Goal: Check status: Check status

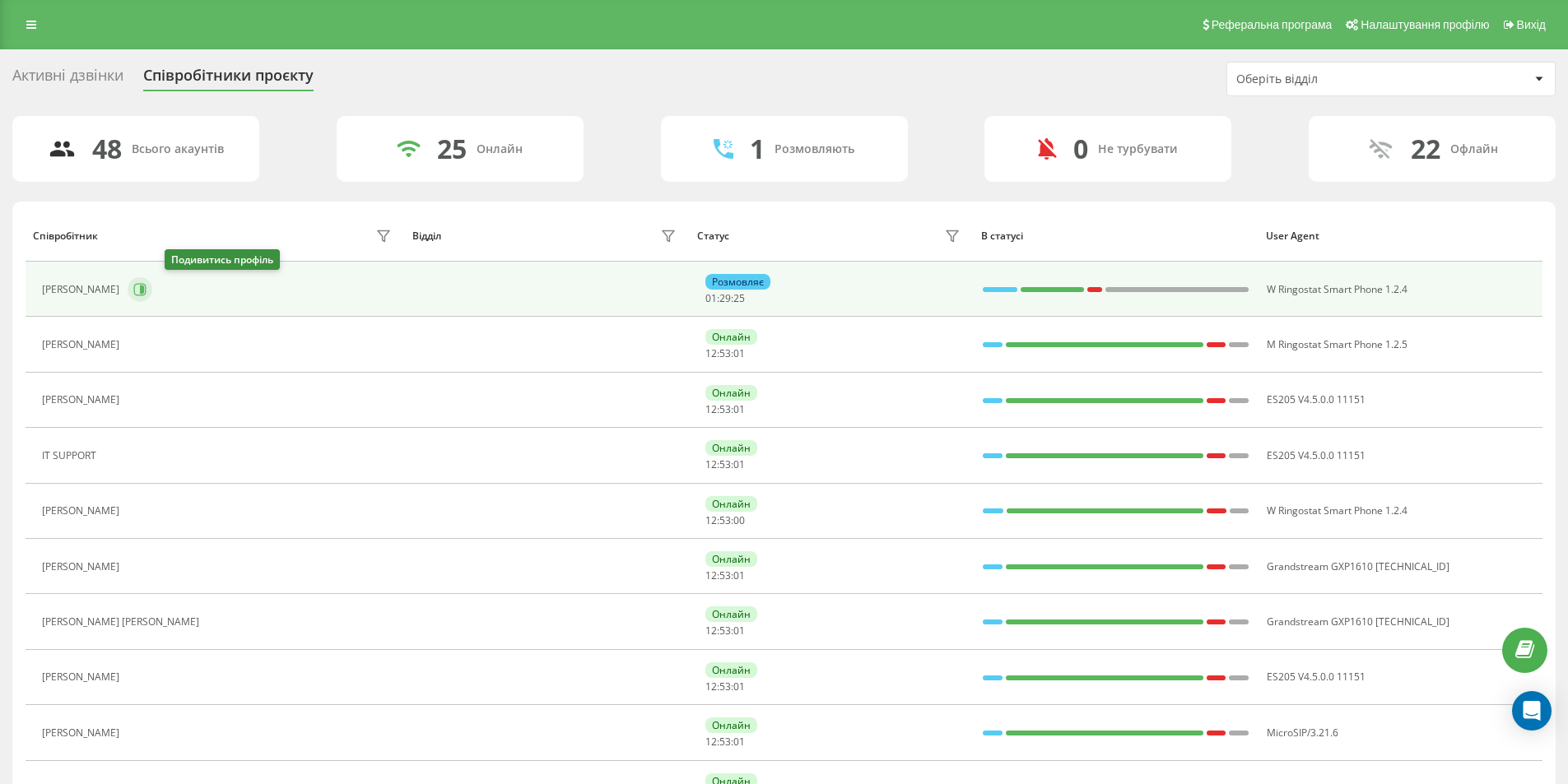
click at [147, 292] on icon at bounding box center [139, 289] width 14 height 14
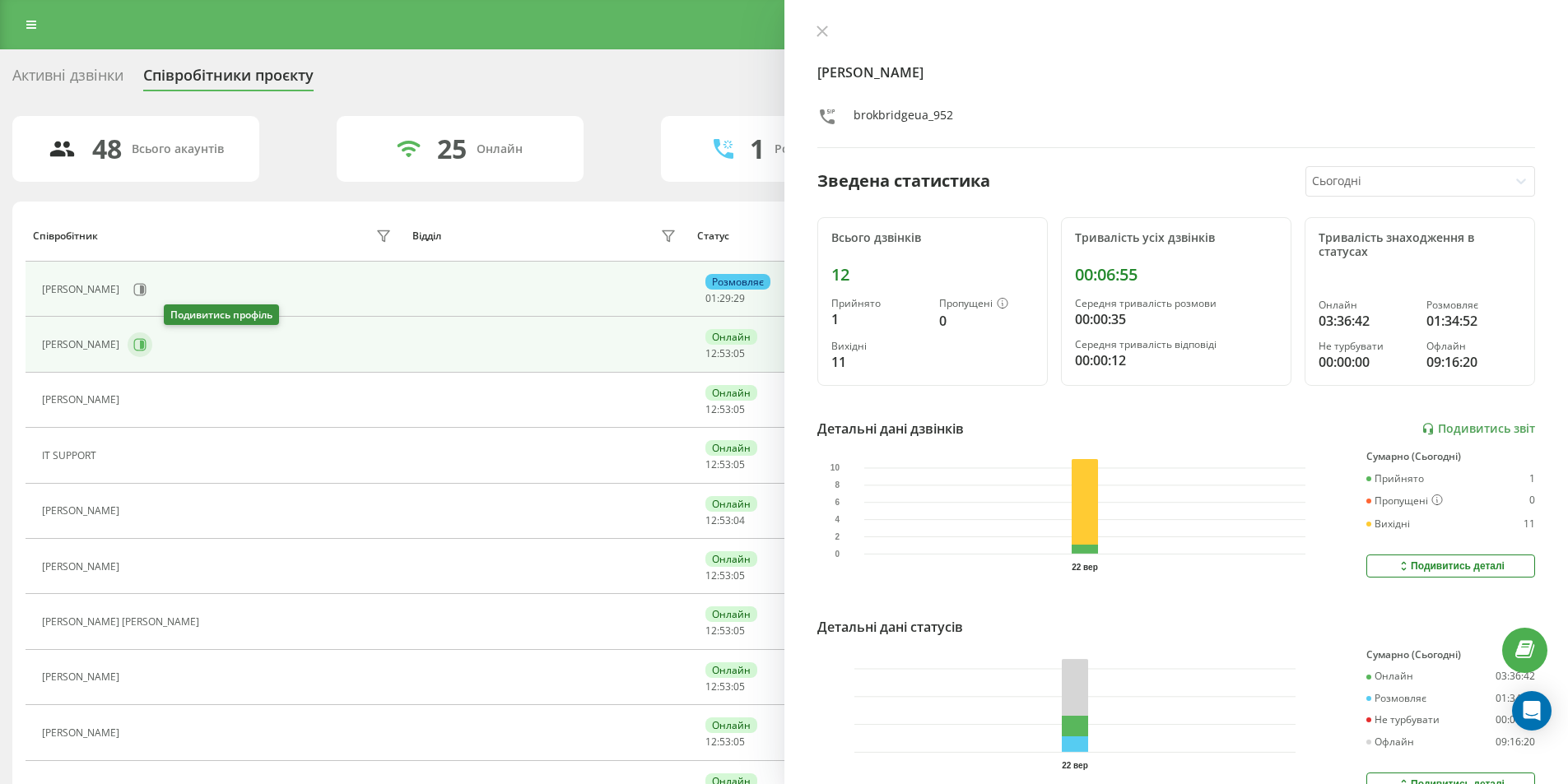
click at [152, 336] on button at bounding box center [139, 345] width 24 height 24
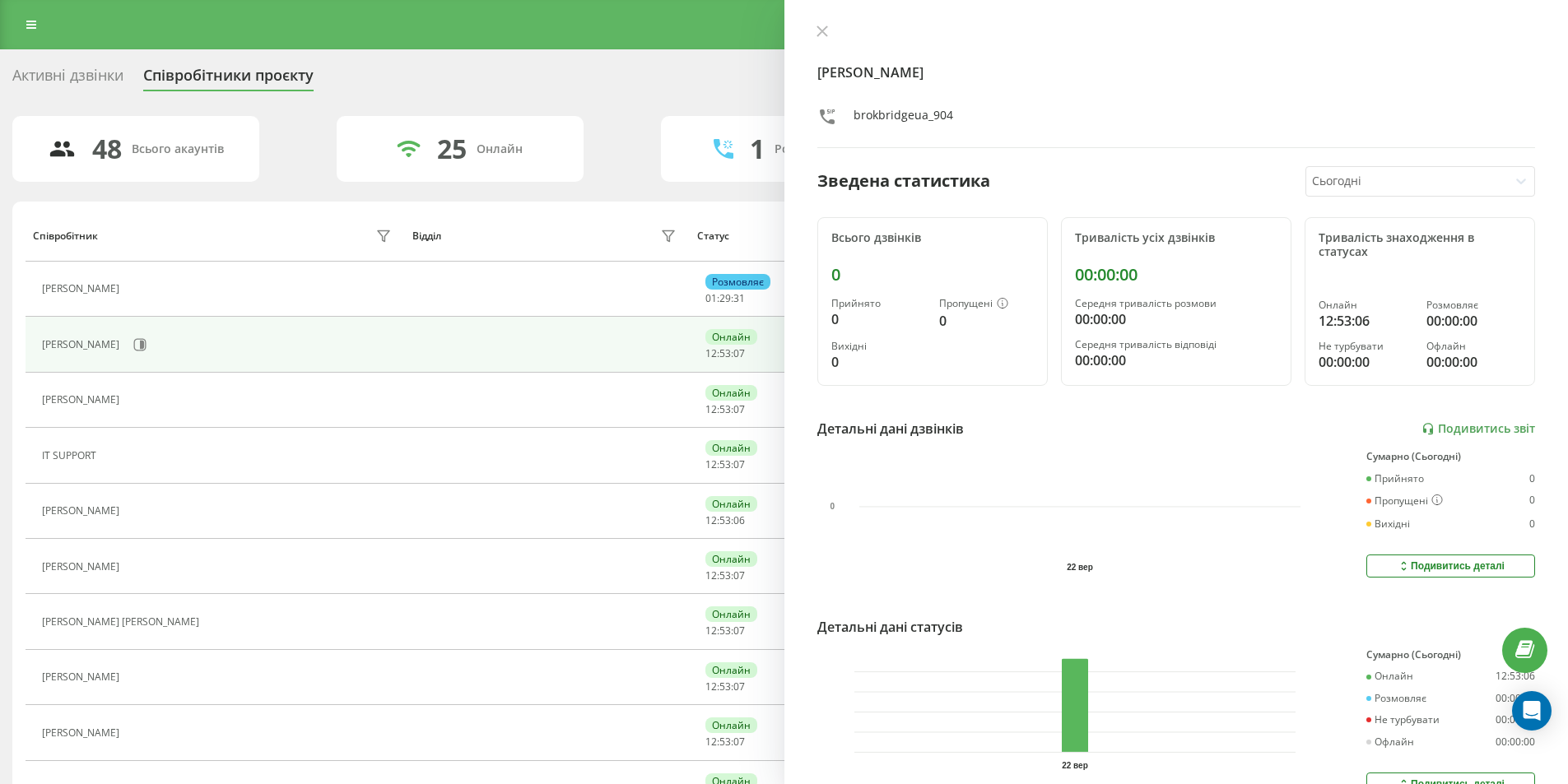
scroll to position [494, 0]
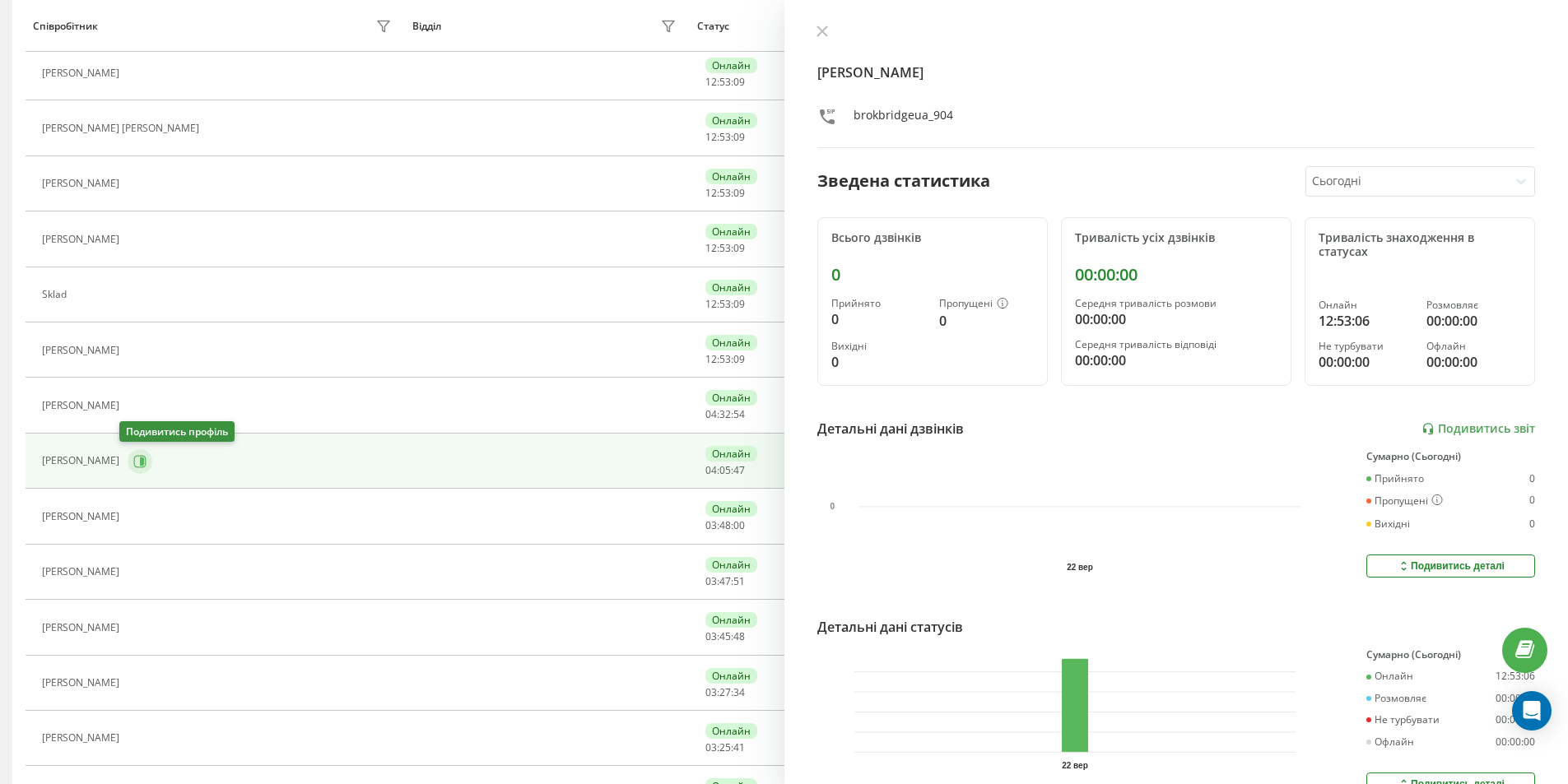
click at [140, 458] on icon at bounding box center [142, 460] width 5 height 8
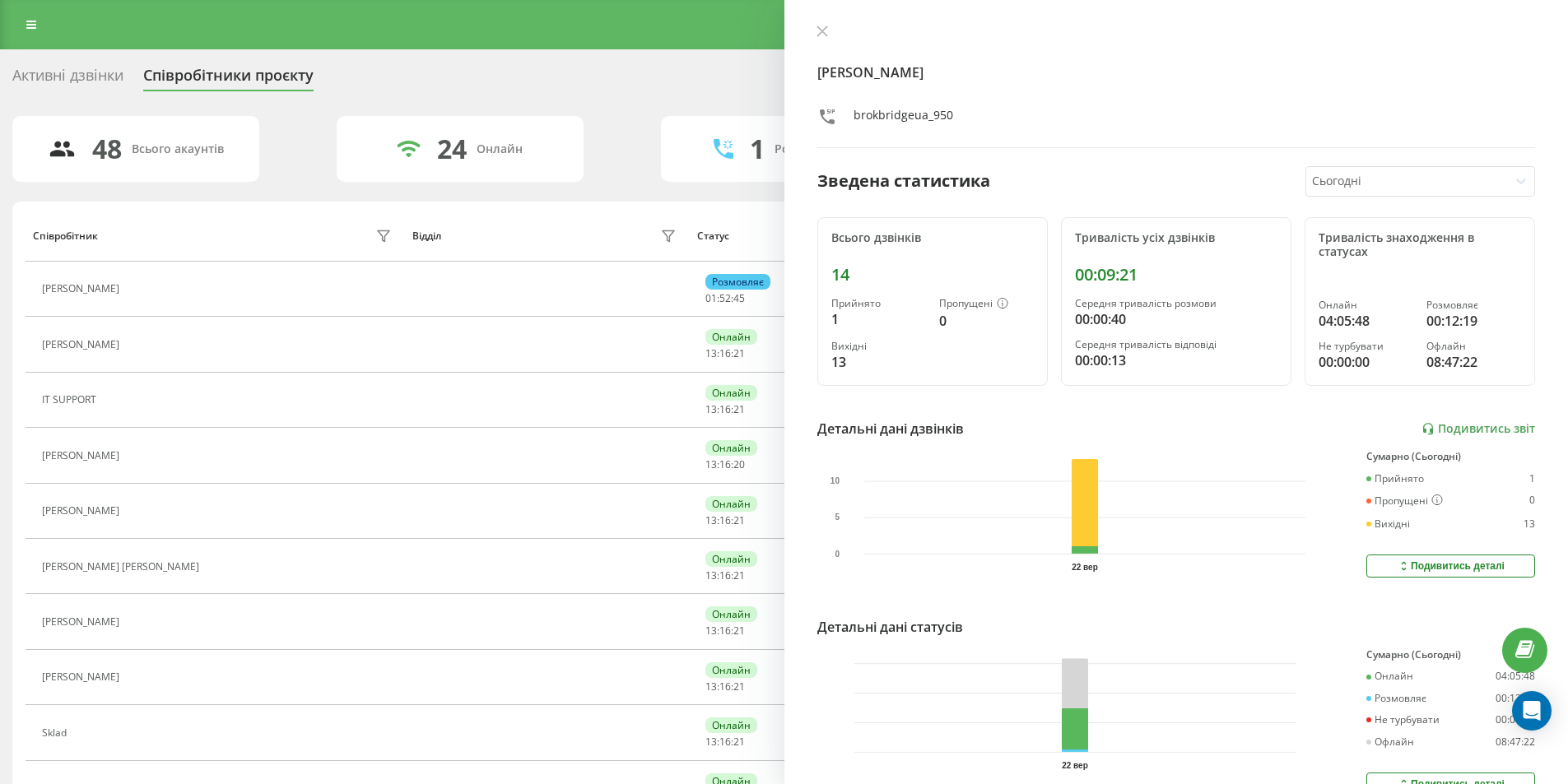
click at [811, 19] on div "[PERSON_NAME] brokbridgeua_950 Зведена статистика Сьогодні Всього дзвінків 14 П…" at bounding box center [1176, 392] width 784 height 784
click at [818, 23] on div "[PERSON_NAME] brokbridgeua_950 Зведена статистика Сьогодні Всього дзвінків 14 П…" at bounding box center [1176, 392] width 784 height 784
click at [827, 28] on icon at bounding box center [822, 31] width 12 height 12
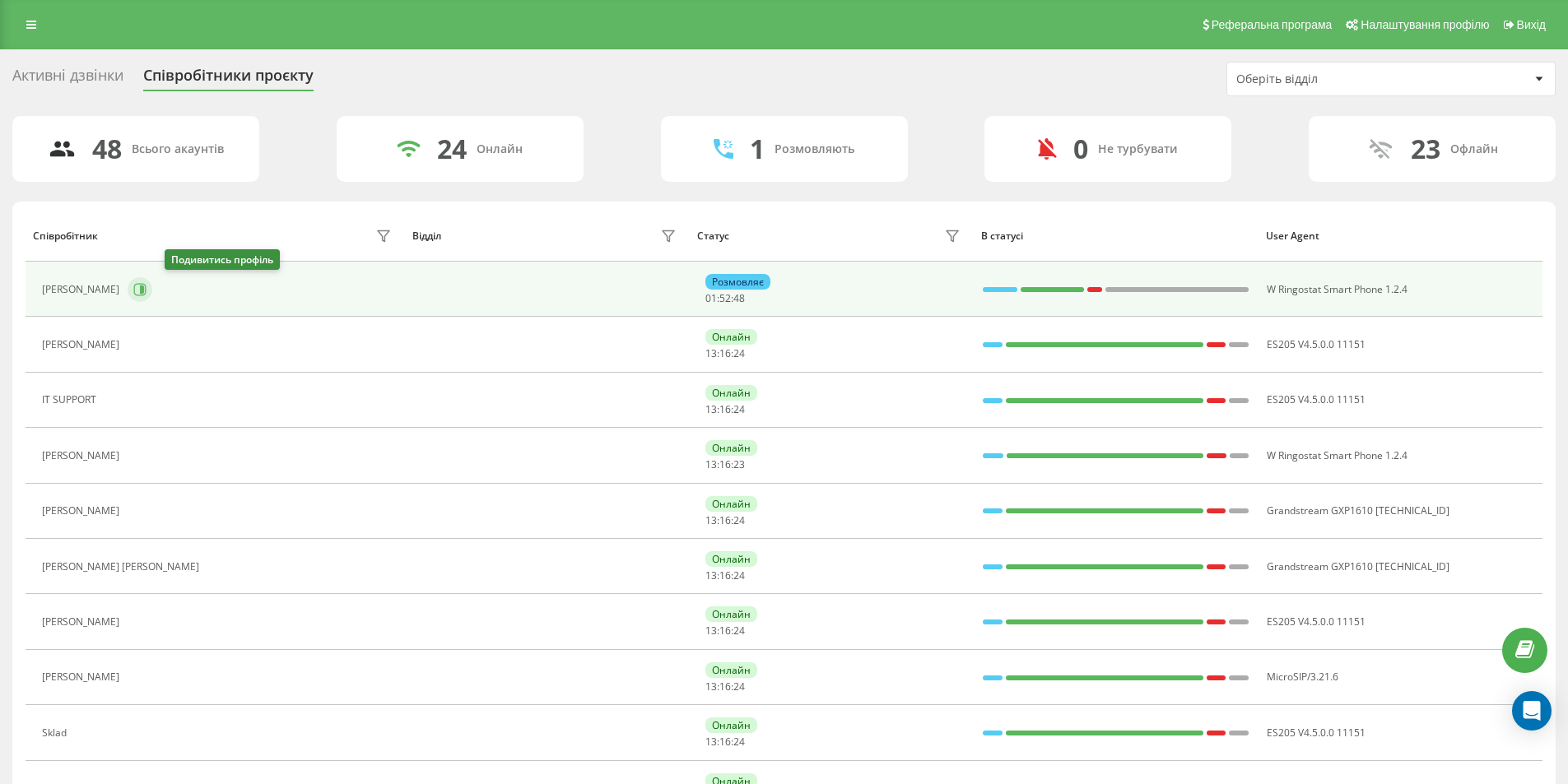
click at [144, 288] on icon at bounding box center [142, 289] width 5 height 8
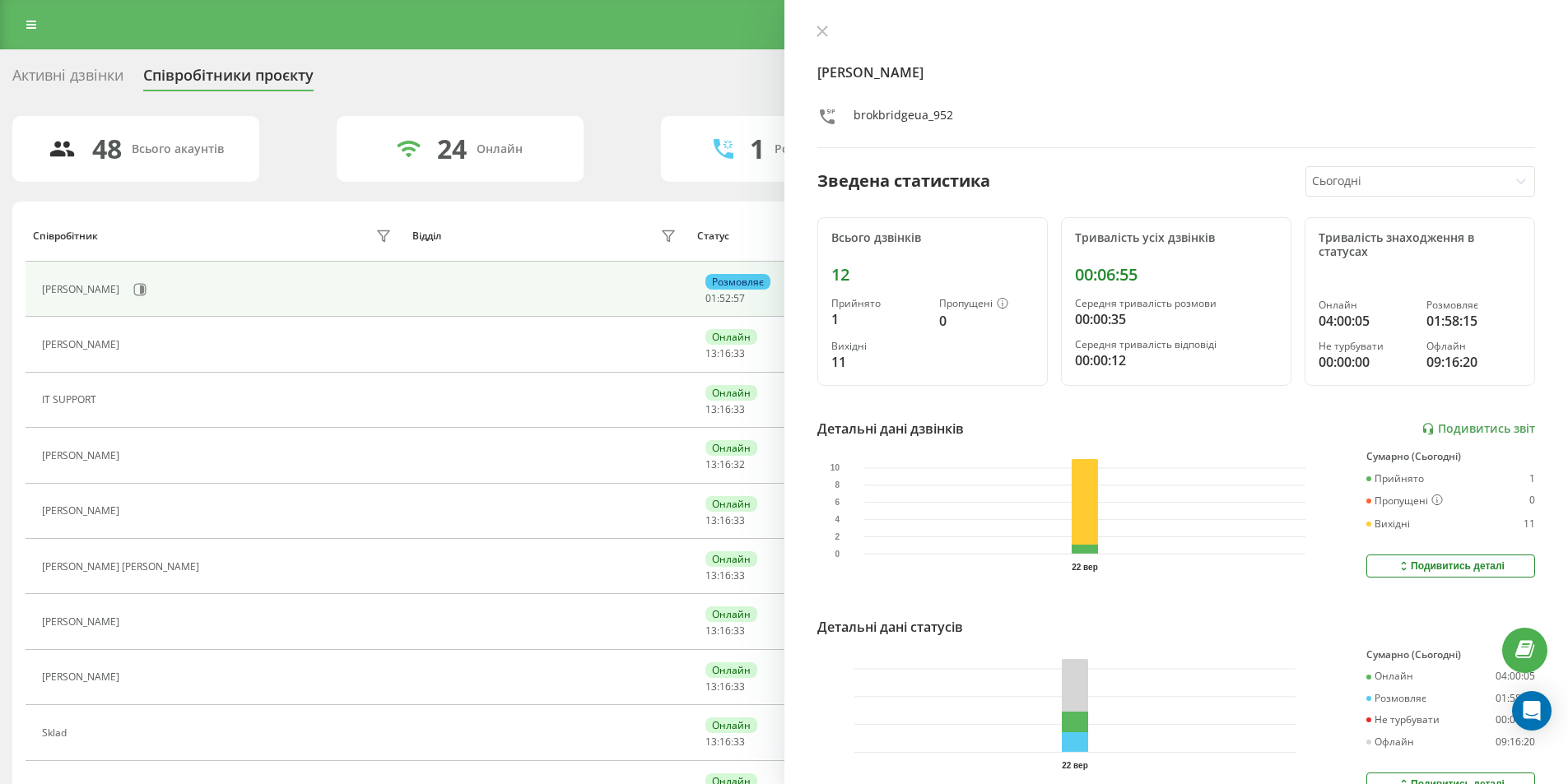
click at [822, 23] on div "[PERSON_NAME] brokbridgeua_952 Зведена статистика Сьогодні Всього дзвінків 12 П…" at bounding box center [1176, 392] width 784 height 784
click at [818, 31] on icon at bounding box center [822, 31] width 12 height 12
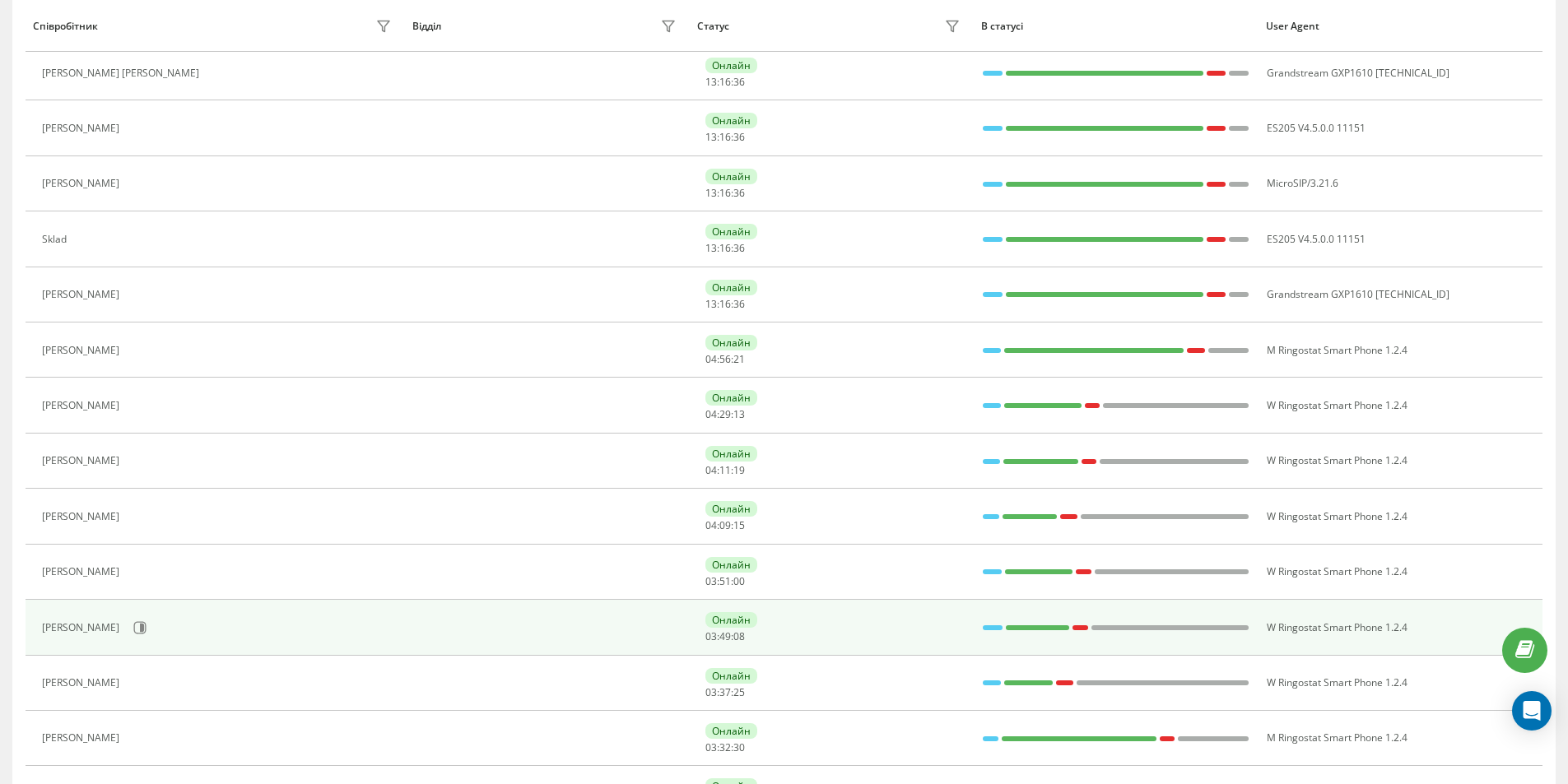
scroll to position [741, 0]
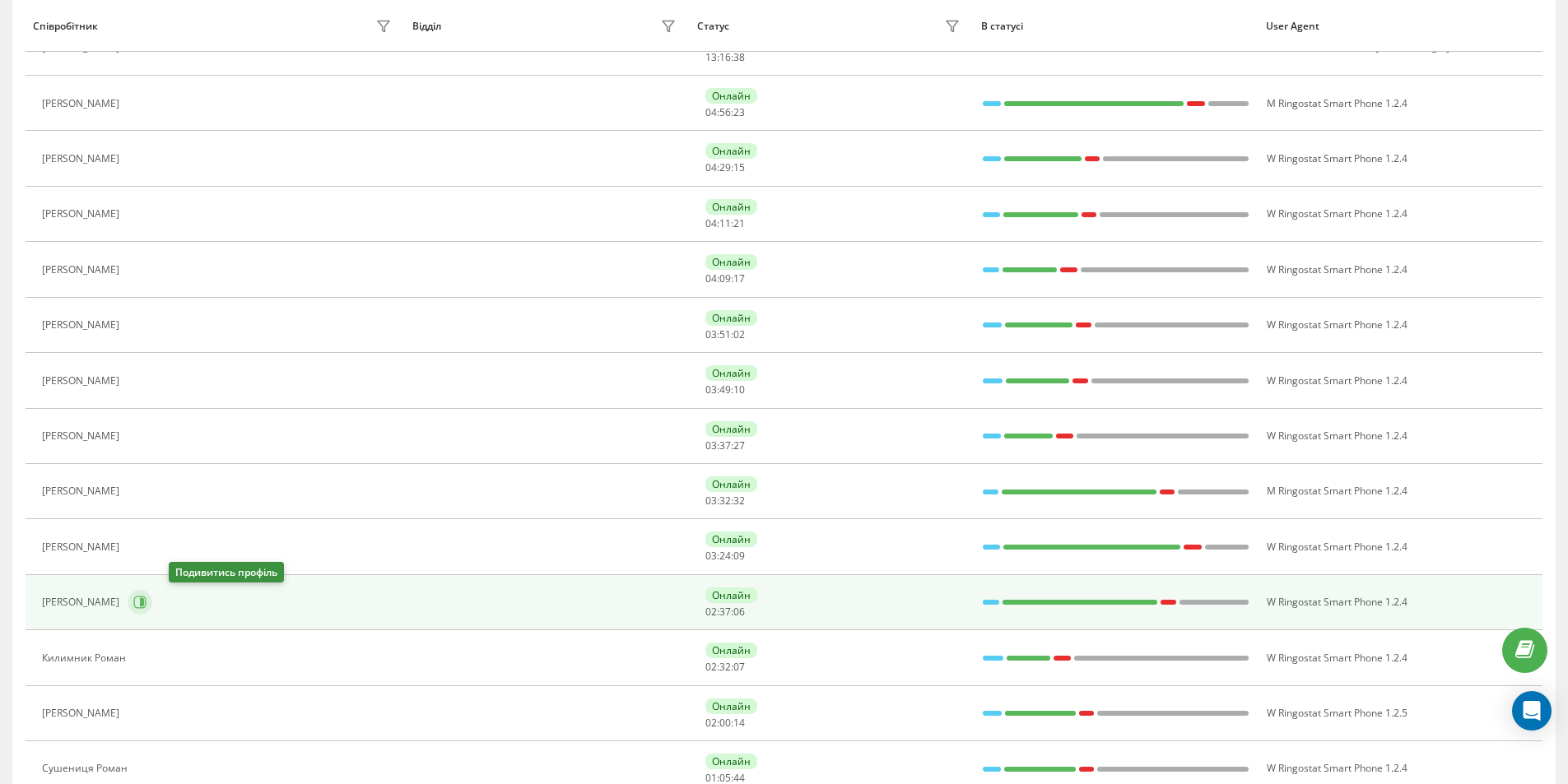
click at [152, 602] on button at bounding box center [139, 601] width 24 height 24
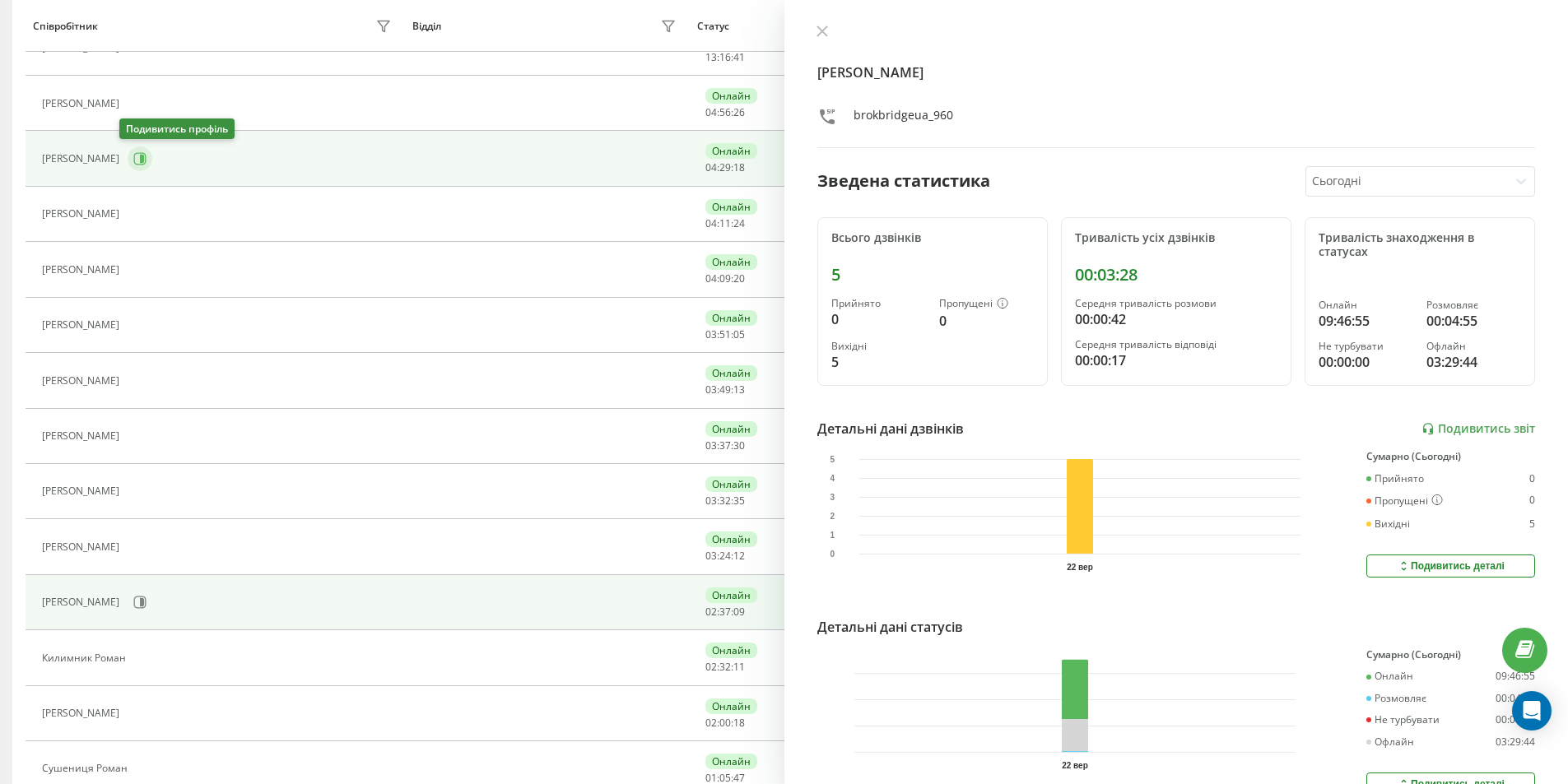
click at [138, 155] on icon at bounding box center [139, 158] width 14 height 14
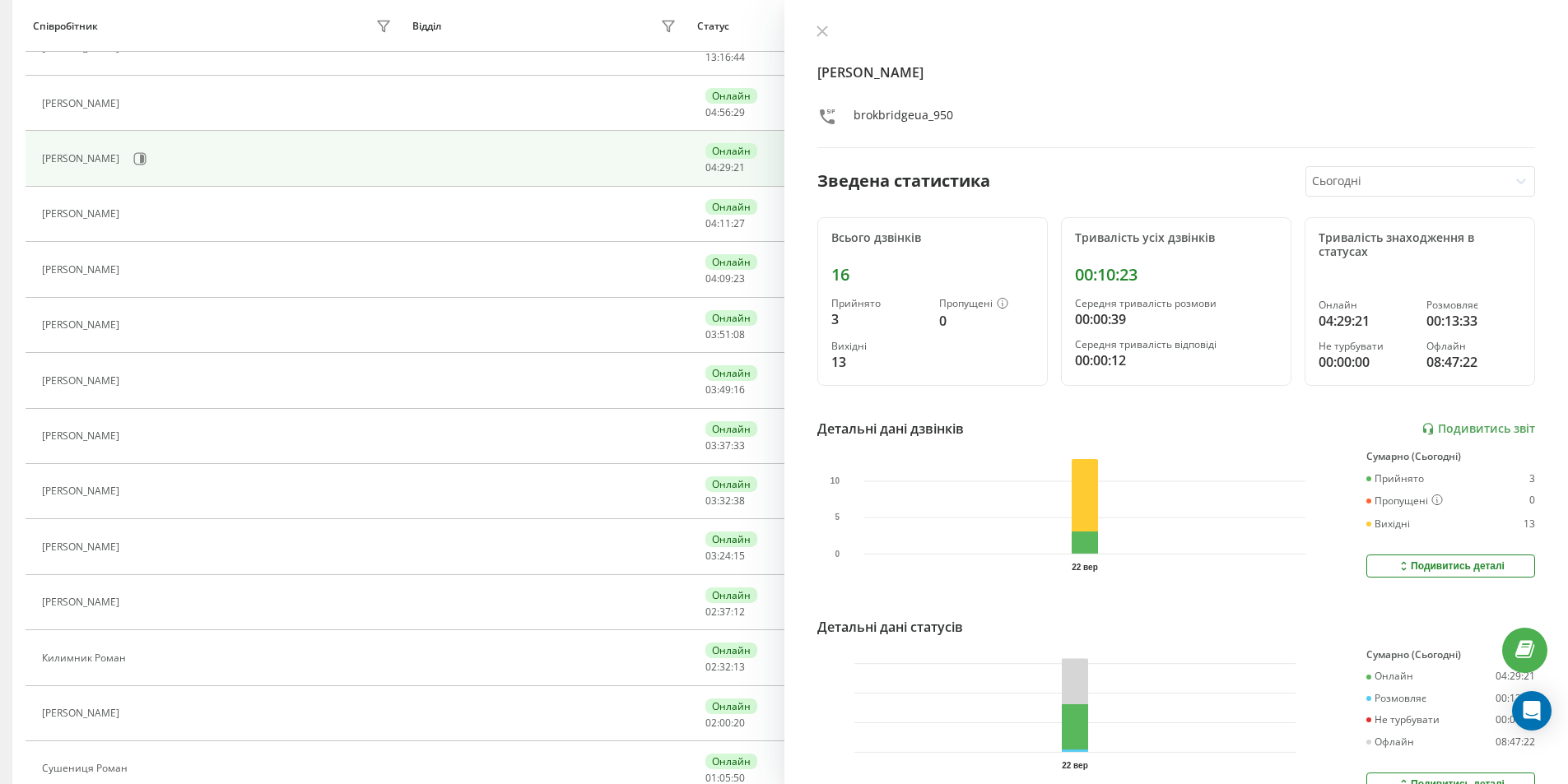
click at [878, 237] on div "Всього дзвінків" at bounding box center [933, 238] width 203 height 14
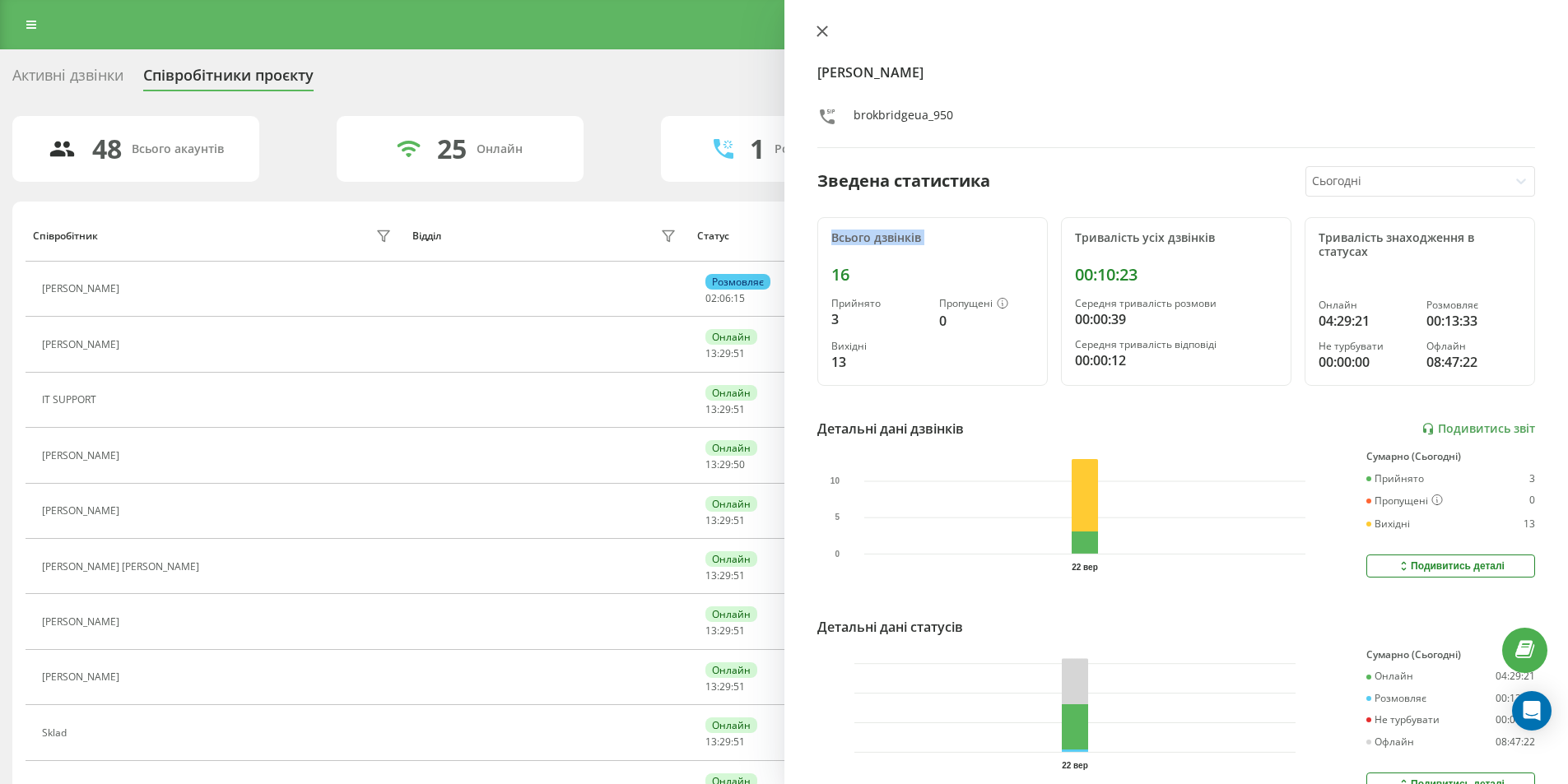
click at [826, 26] on icon at bounding box center [822, 31] width 12 height 12
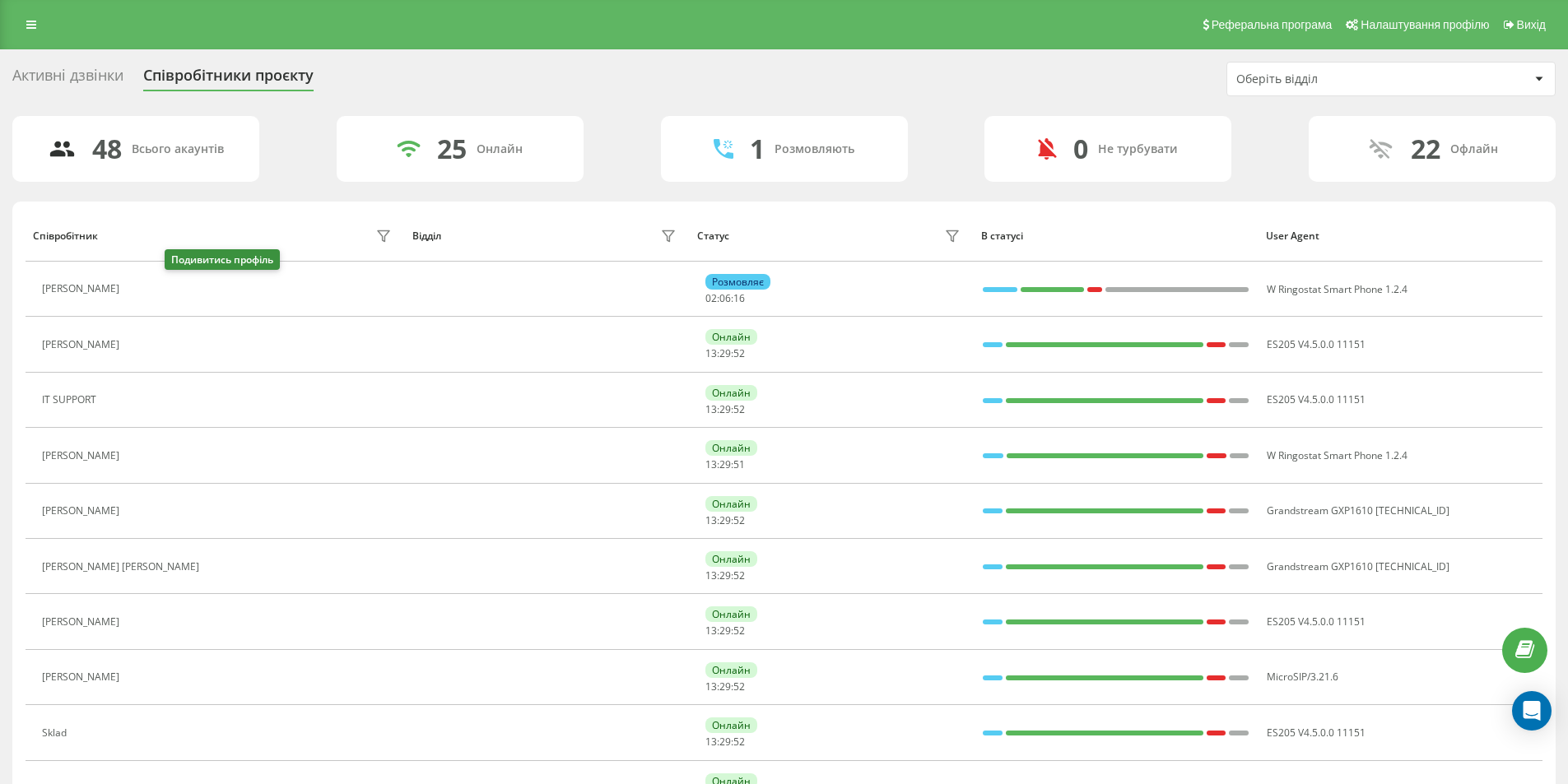
click at [147, 290] on button at bounding box center [138, 290] width 20 height 23
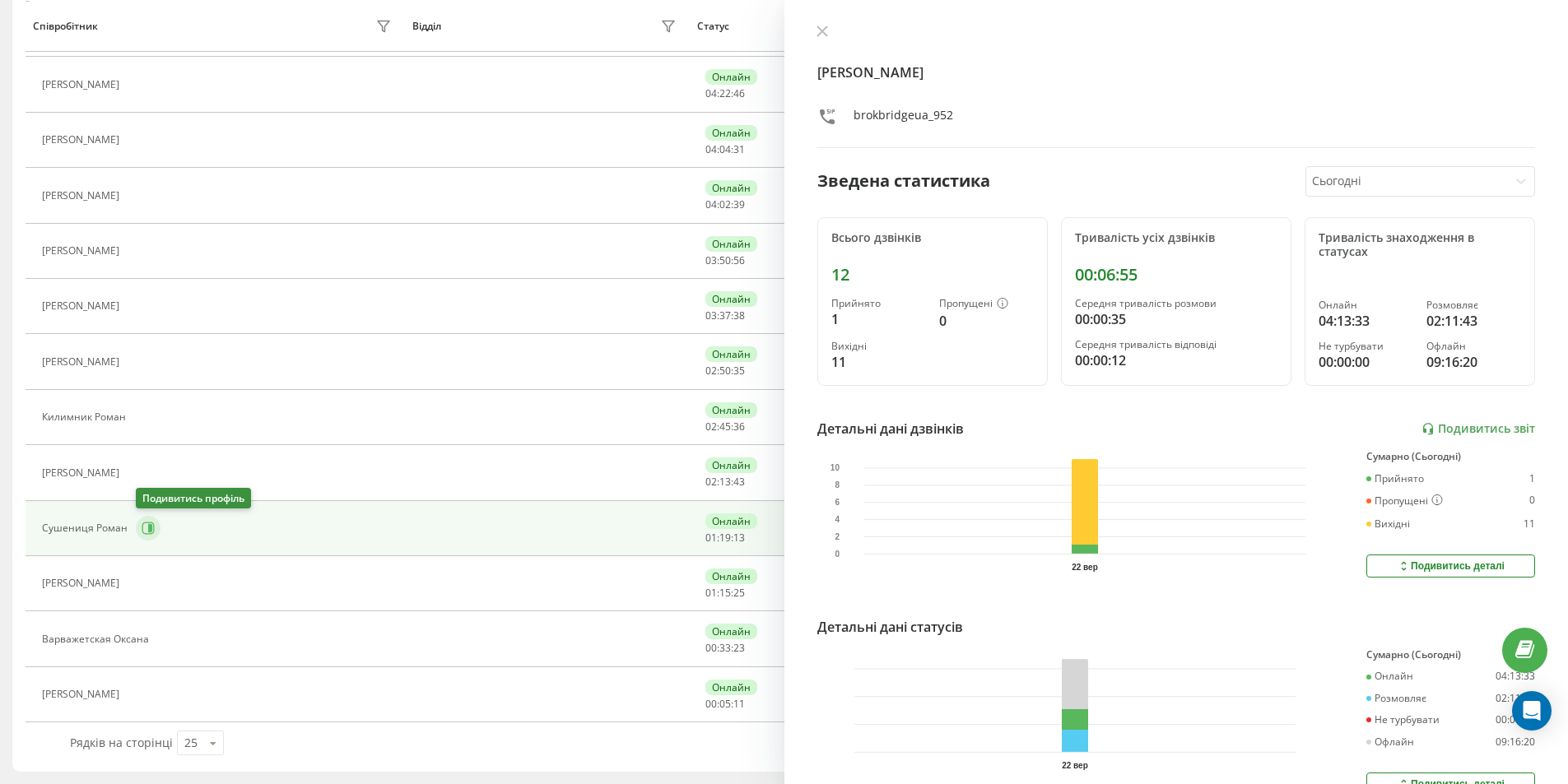
scroll to position [679, 0]
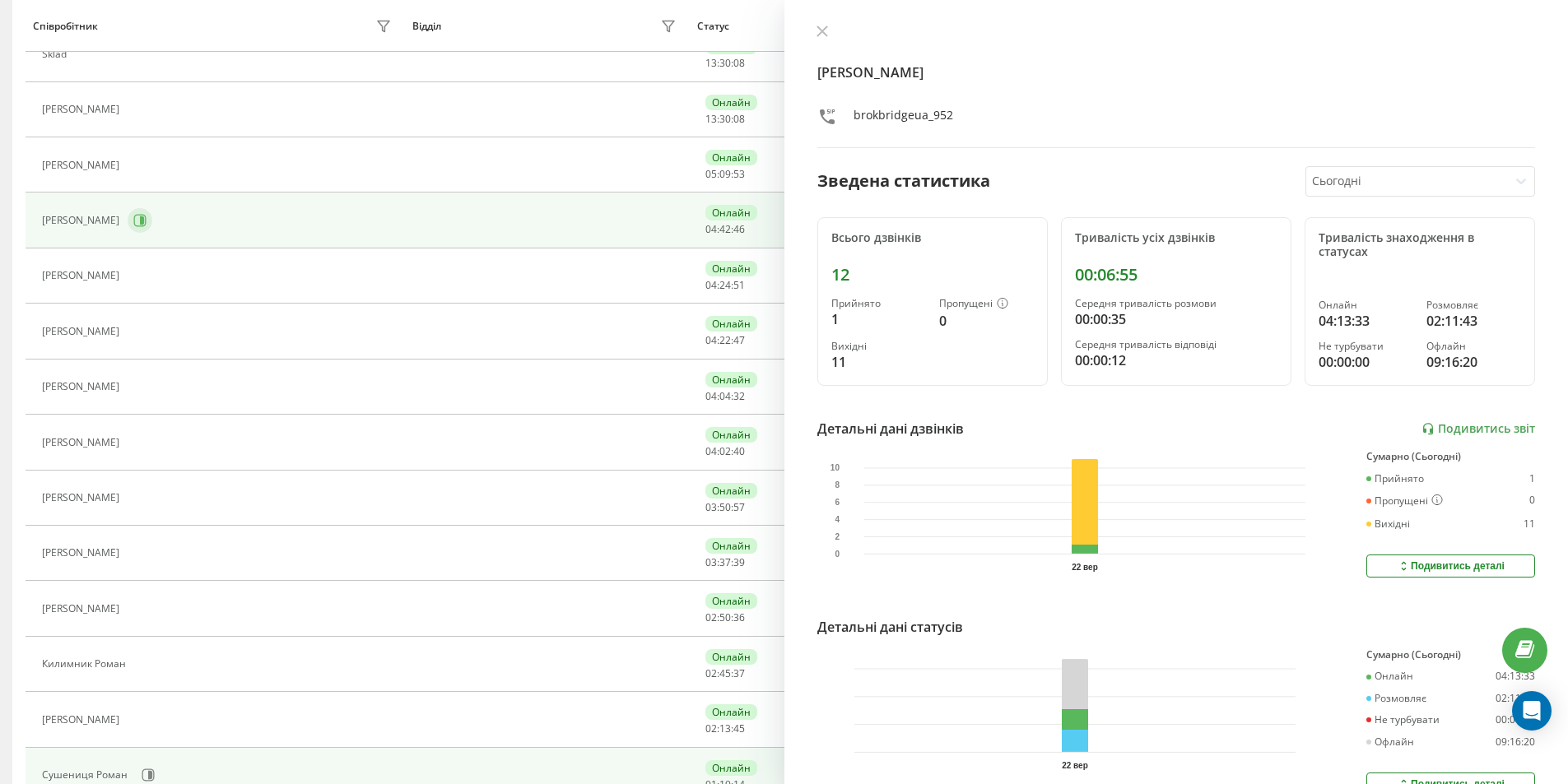
click at [140, 217] on icon at bounding box center [142, 220] width 5 height 8
click at [818, 38] on button at bounding box center [822, 32] width 22 height 15
